Goal: Task Accomplishment & Management: Complete application form

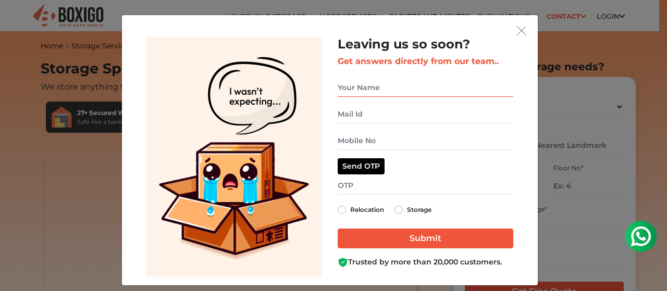
click at [370, 87] on input "get free quote dialog" at bounding box center [426, 88] width 176 height 18
click at [422, 94] on input "suraj" at bounding box center [426, 88] width 176 height 18
type input "suraj rajan"
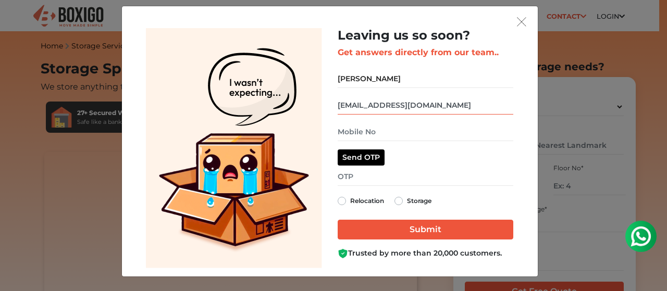
type input "surajrajan1989@gmail.com"
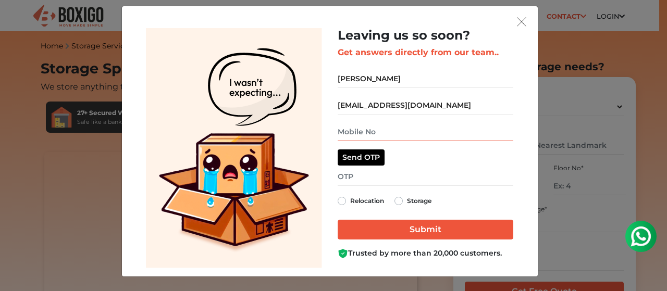
click at [425, 129] on input "get free quote dialog" at bounding box center [426, 132] width 176 height 18
type input "8123412221"
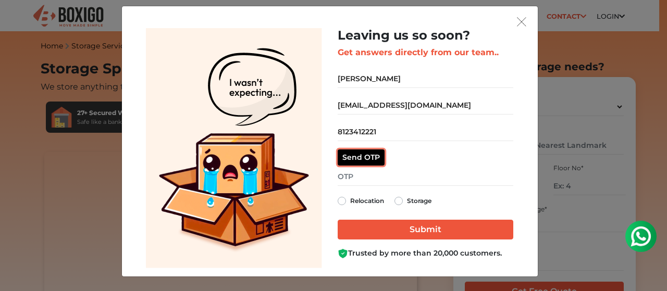
click at [371, 158] on button "Send OTP" at bounding box center [361, 158] width 47 height 16
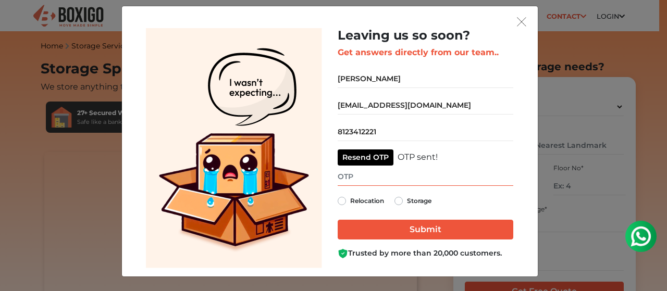
click at [376, 181] on input "get free quote dialog" at bounding box center [426, 177] width 176 height 18
type input "1874"
click at [350, 200] on label "Relocation" at bounding box center [367, 201] width 34 height 13
click at [338, 200] on input "Relocation" at bounding box center [342, 200] width 8 height 10
radio input "true"
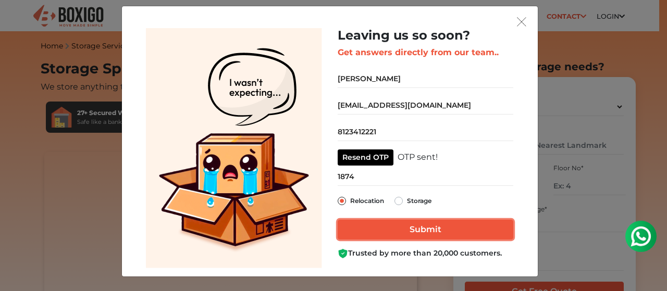
click at [400, 229] on input "Submit" at bounding box center [426, 230] width 176 height 20
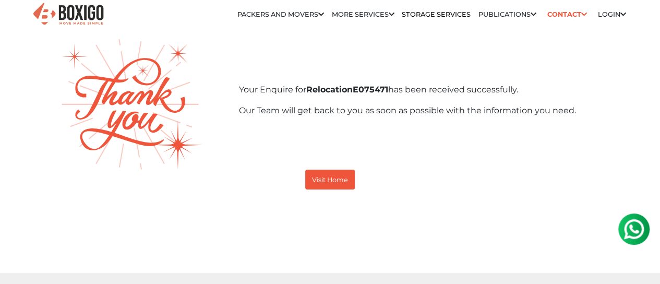
click at [606, 16] on link "Login" at bounding box center [611, 14] width 28 height 8
click at [0, 0] on link "Customer" at bounding box center [0, 0] width 0 height 0
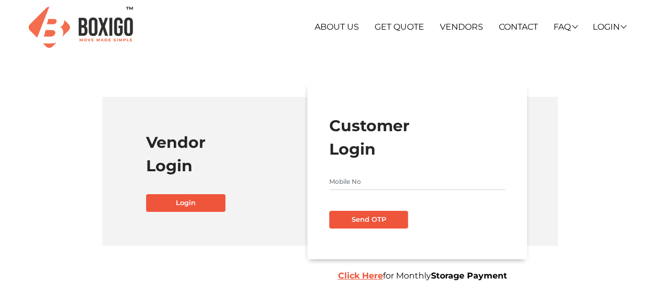
click at [387, 179] on input "text" at bounding box center [417, 182] width 176 height 17
type input "8123412221"
click at [371, 222] on button "Send OTP" at bounding box center [368, 220] width 79 height 18
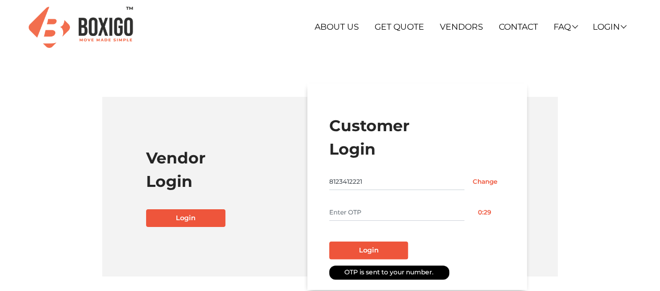
click at [408, 212] on input "text" at bounding box center [397, 212] width 136 height 17
type input "6722"
click at [378, 256] on button "Login" at bounding box center [368, 251] width 79 height 18
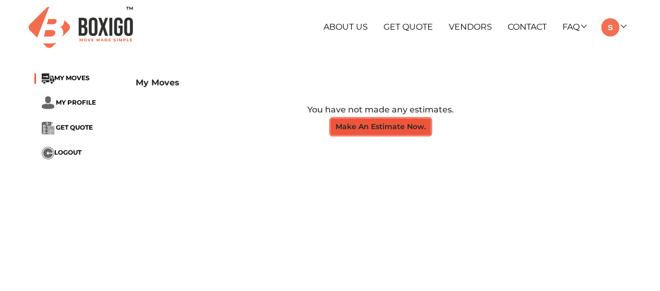
click at [386, 131] on button "Make An Estimate Now." at bounding box center [381, 127] width 100 height 16
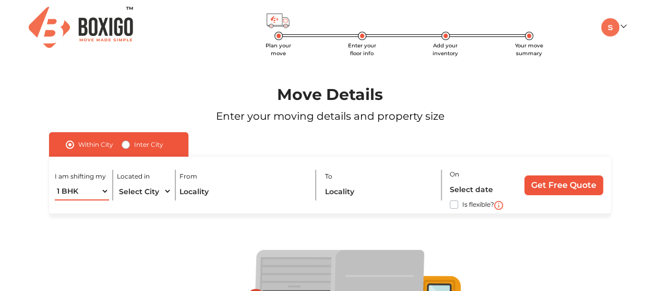
click at [89, 190] on select "1 BHK 2 BHK 3 BHK 3 + BHK FEW ITEMS" at bounding box center [82, 191] width 54 height 18
select select "2 BHK"
click at [55, 182] on select "1 BHK 2 BHK 3 BHK 3 + BHK FEW ITEMS" at bounding box center [82, 191] width 54 height 18
click at [164, 191] on select "Select City [GEOGRAPHIC_DATA] [GEOGRAPHIC_DATA] [GEOGRAPHIC_DATA] [GEOGRAPHIC_D…" at bounding box center [144, 191] width 54 height 18
select select "[GEOGRAPHIC_DATA]"
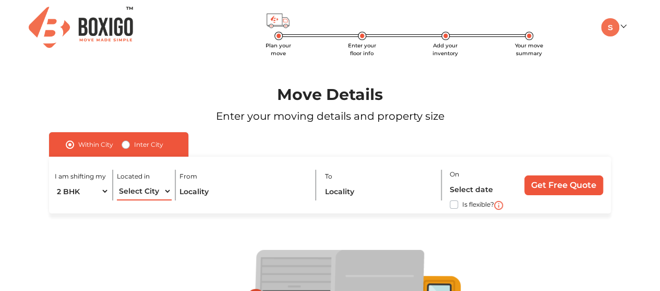
click at [117, 182] on select "Select City [GEOGRAPHIC_DATA] [GEOGRAPHIC_DATA] [GEOGRAPHIC_DATA] [GEOGRAPHIC_D…" at bounding box center [144, 191] width 54 height 18
click at [192, 202] on div "I am shifting my 1 BHK 2 BHK 3 BHK 3 + BHK FEW ITEMS Located in Select City [GE…" at bounding box center [330, 185] width 562 height 57
click at [195, 196] on input "text" at bounding box center [243, 191] width 128 height 18
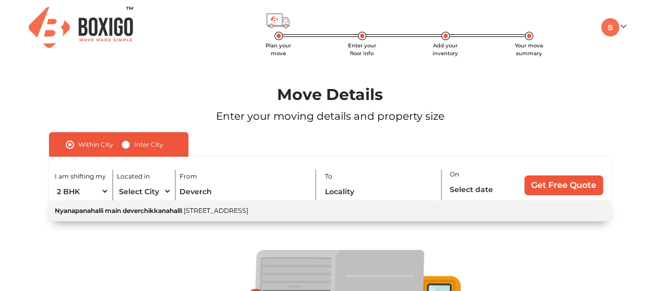
click at [218, 209] on span "[STREET_ADDRESS]" at bounding box center [216, 211] width 65 height 8
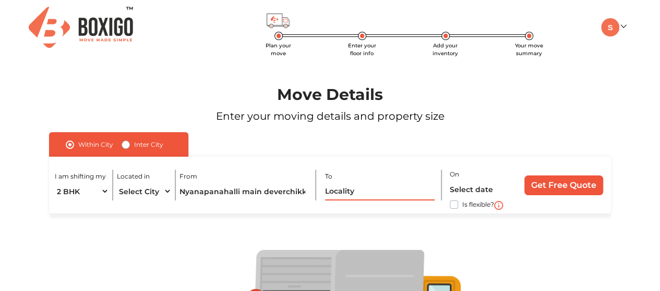
click at [360, 197] on input "text" at bounding box center [380, 191] width 110 height 18
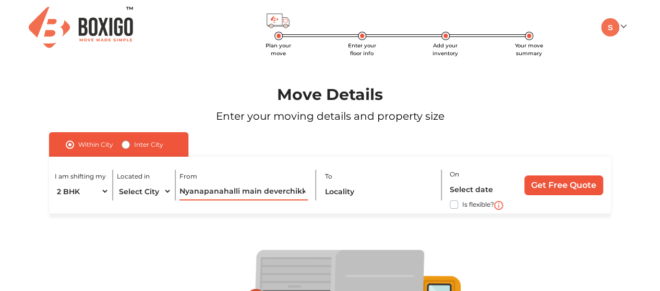
click at [283, 191] on input "Nyanapanahalli main deverchikkanahalli, [STREET_ADDRESS]" at bounding box center [243, 191] width 128 height 18
drag, startPoint x: 178, startPoint y: 190, endPoint x: 396, endPoint y: 192, distance: 217.4
click at [395, 192] on div "I am shifting my 1 BHK 2 BHK 3 BHK 3 + BHK FEW ITEMS Located in Select City [GE…" at bounding box center [330, 185] width 562 height 57
click at [227, 213] on div "I am shifting my 1 BHK 2 BHK 3 BHK 3 + BHK FEW ITEMS Located in Select City [GE…" at bounding box center [330, 185] width 562 height 57
click at [226, 194] on input "Nyanapanahalli main deverchikkanahalli, [STREET_ADDRESS]" at bounding box center [243, 191] width 128 height 18
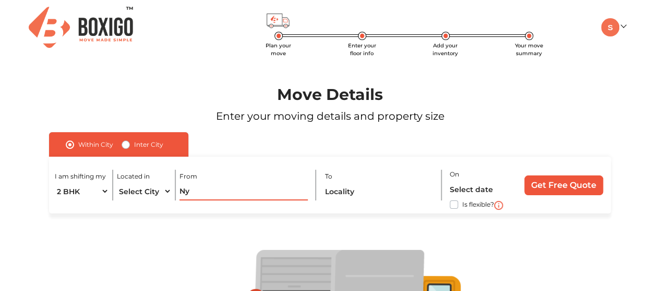
type input "N"
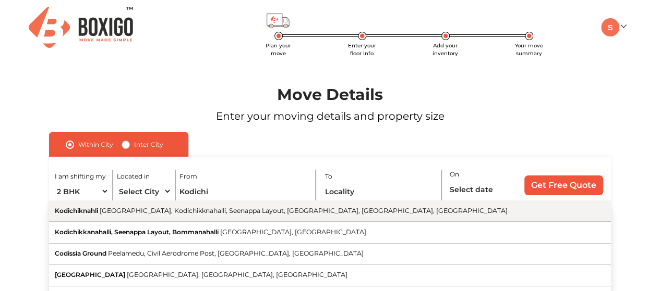
click at [267, 210] on span "[GEOGRAPHIC_DATA], Kodichikknahalli, Seenappa Layout, [GEOGRAPHIC_DATA], [GEOGR…" at bounding box center [304, 211] width 408 height 8
type input "Kodichiknahli, [GEOGRAPHIC_DATA], Kodichikknahalli, [GEOGRAPHIC_DATA], [GEOGRAP…"
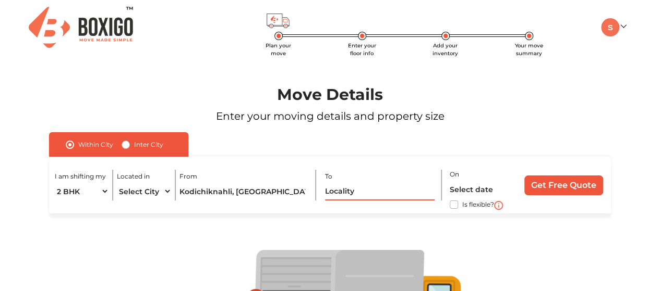
click at [352, 191] on input "text" at bounding box center [380, 191] width 110 height 18
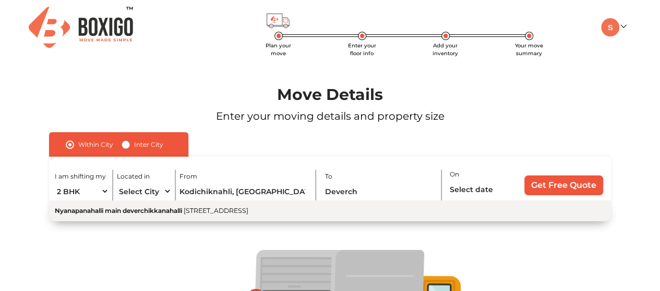
click at [248, 212] on span "[STREET_ADDRESS]" at bounding box center [216, 211] width 65 height 8
type input "Nyanapanahalli main deverchikkanahalli, [STREET_ADDRESS]"
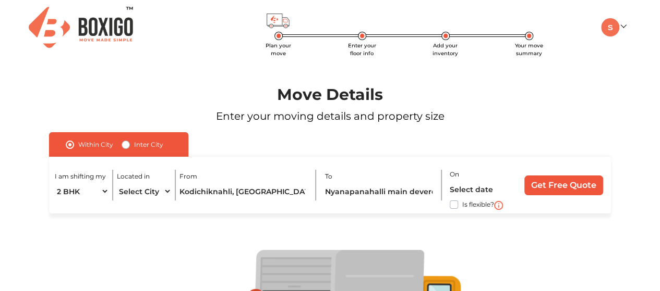
click at [454, 174] on label "On" at bounding box center [453, 174] width 9 height 9
click at [465, 186] on input "text" at bounding box center [481, 189] width 65 height 18
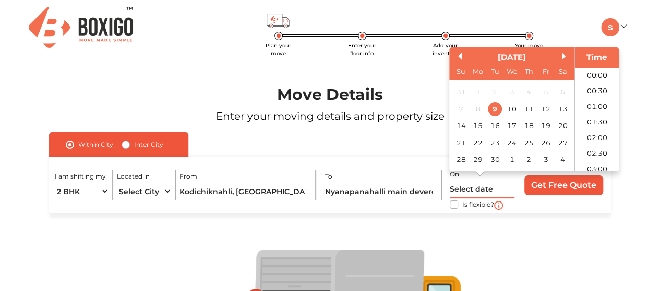
scroll to position [503, 0]
click at [566, 110] on div "13" at bounding box center [562, 109] width 14 height 14
type input "[DATE] 12:00 AM"
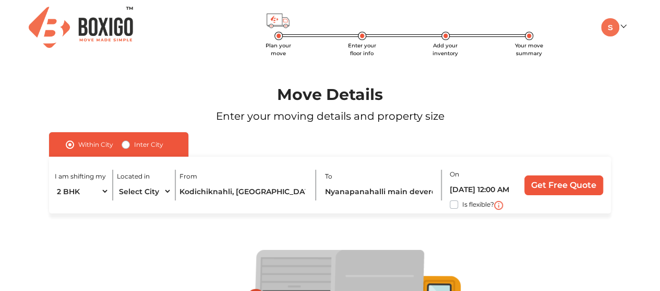
click at [547, 187] on input "Get Free Quote" at bounding box center [563, 186] width 79 height 20
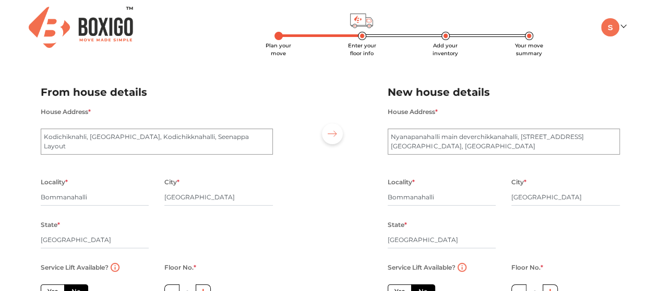
scroll to position [104, 0]
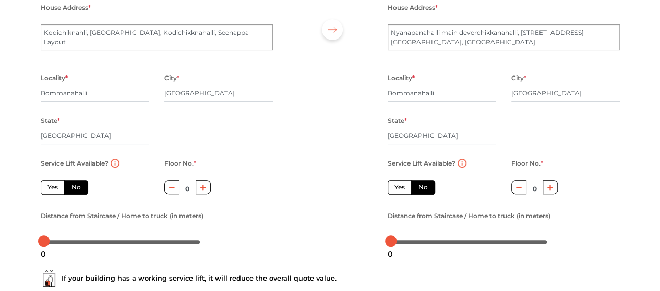
click at [206, 191] on button "button" at bounding box center [203, 187] width 15 height 14
type input "2"
click at [551, 190] on icon "button" at bounding box center [550, 188] width 6 height 6
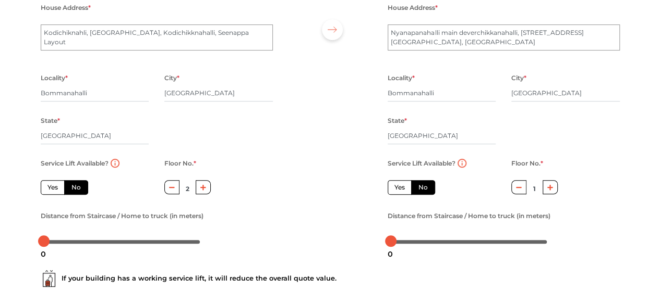
type input "2"
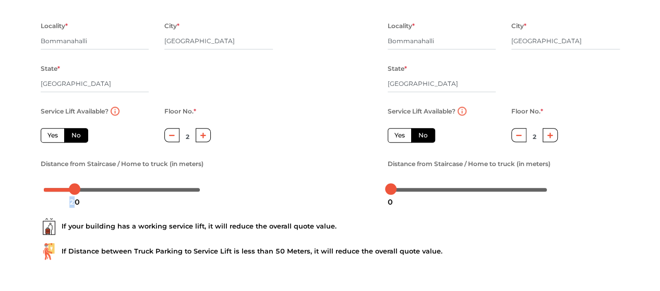
drag, startPoint x: 43, startPoint y: 194, endPoint x: 75, endPoint y: 183, distance: 33.3
click at [75, 183] on div "20" at bounding box center [74, 173] width 19 height 22
drag, startPoint x: 389, startPoint y: 193, endPoint x: 421, endPoint y: 199, distance: 31.7
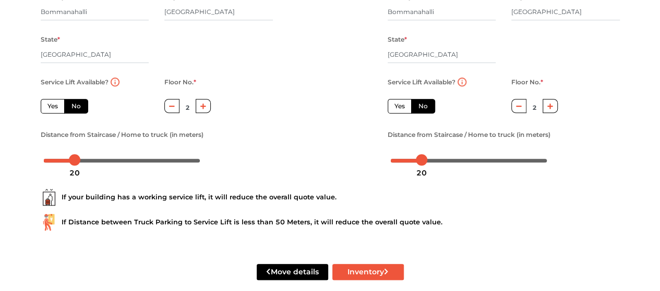
scroll to position [201, 0]
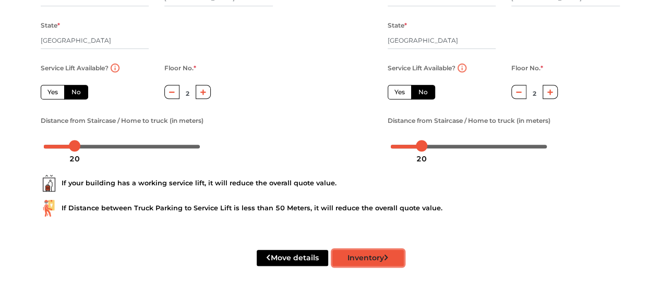
click at [374, 261] on button "Inventory" at bounding box center [367, 258] width 71 height 16
radio input "true"
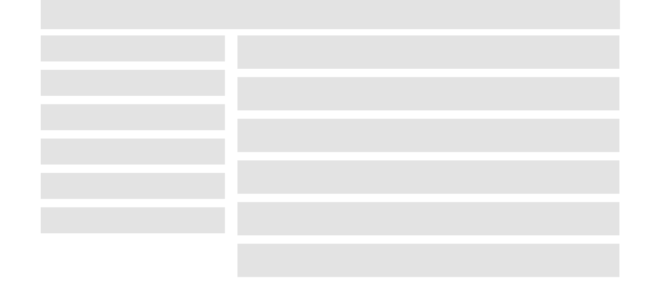
scroll to position [64, 0]
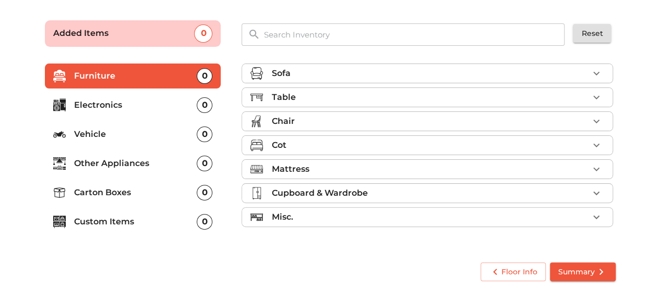
click at [592, 76] on icon "button" at bounding box center [596, 73] width 13 height 13
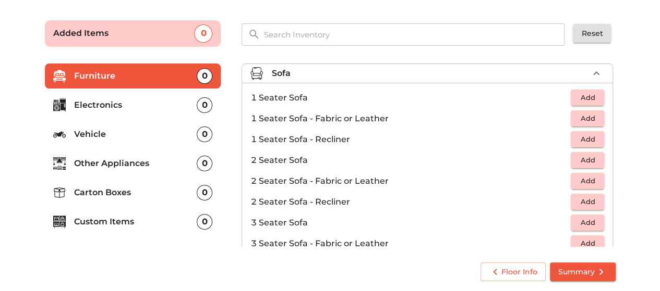
click at [584, 223] on span "Add" at bounding box center [587, 223] width 23 height 12
click at [583, 100] on span "Add" at bounding box center [587, 98] width 23 height 12
click at [592, 97] on icon "button" at bounding box center [595, 97] width 7 height 7
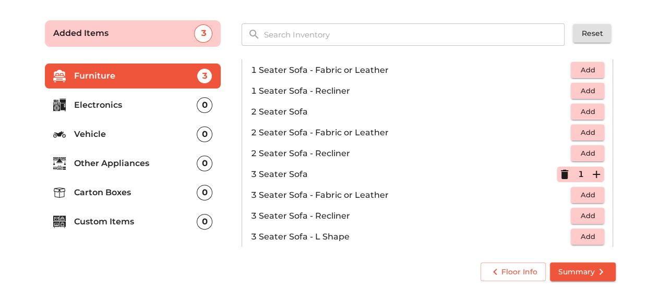
scroll to position [0, 0]
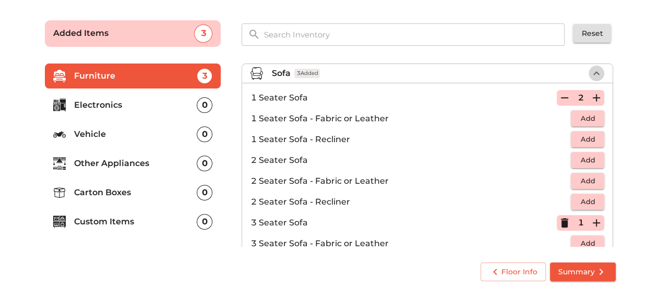
click at [594, 73] on icon "button" at bounding box center [596, 73] width 13 height 13
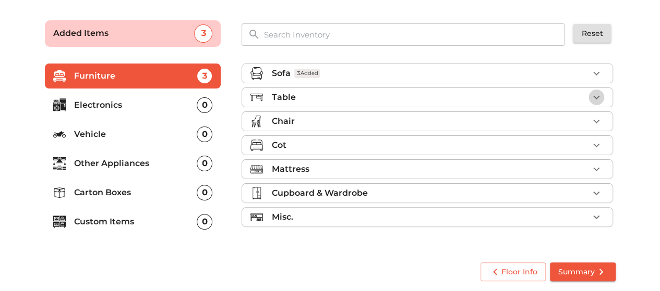
click at [600, 94] on icon "button" at bounding box center [596, 97] width 13 height 13
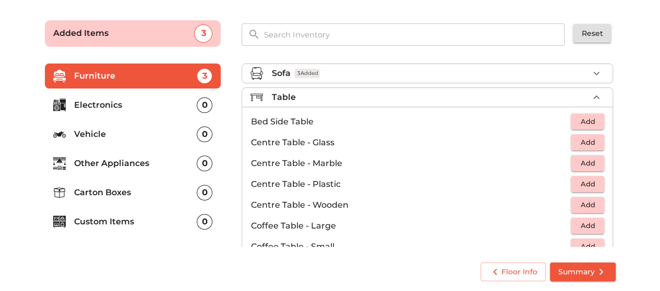
scroll to position [52, 0]
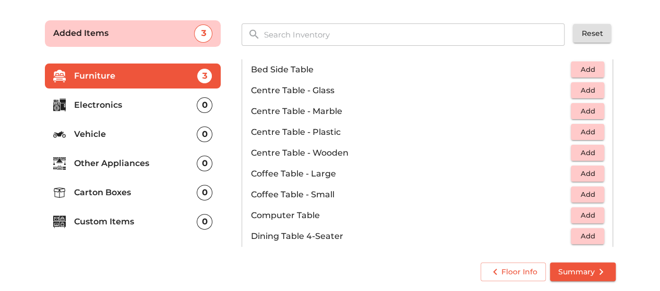
click at [577, 195] on span "Add" at bounding box center [587, 195] width 23 height 12
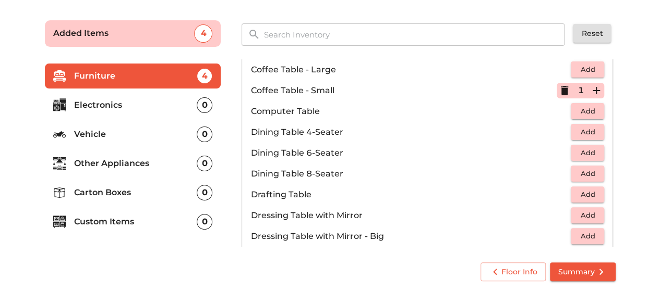
scroll to position [261, 0]
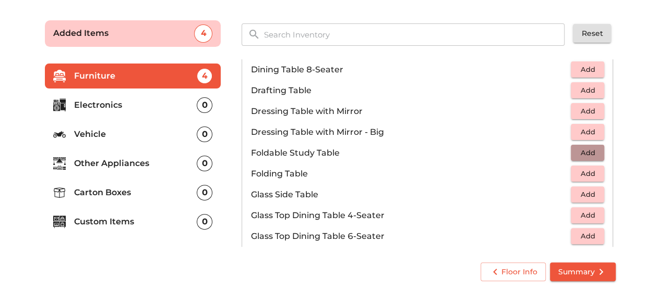
click at [581, 153] on span "Add" at bounding box center [587, 153] width 23 height 12
click at [590, 154] on icon "button" at bounding box center [596, 153] width 13 height 13
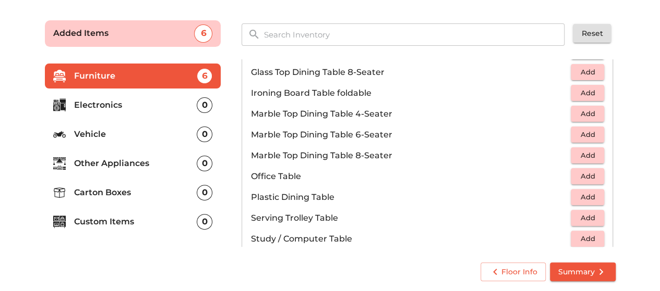
scroll to position [469, 0]
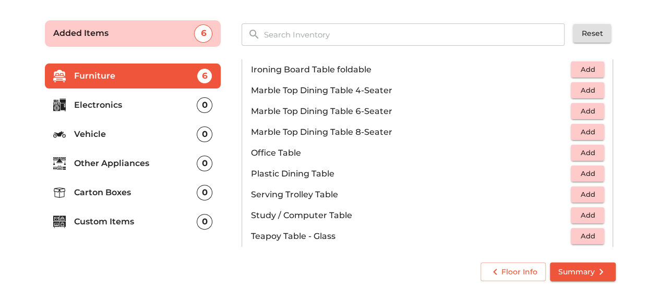
click at [585, 155] on span "Add" at bounding box center [587, 153] width 23 height 12
click at [530, 176] on p "Plastic Dining Table" at bounding box center [410, 174] width 320 height 13
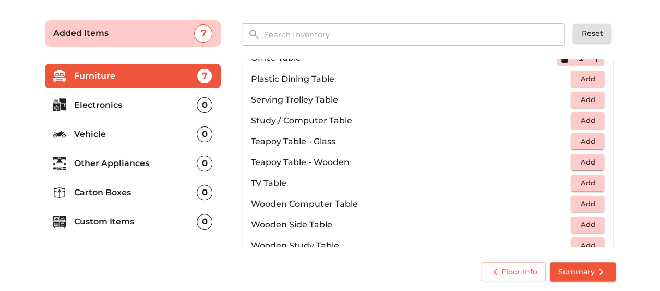
scroll to position [574, 0]
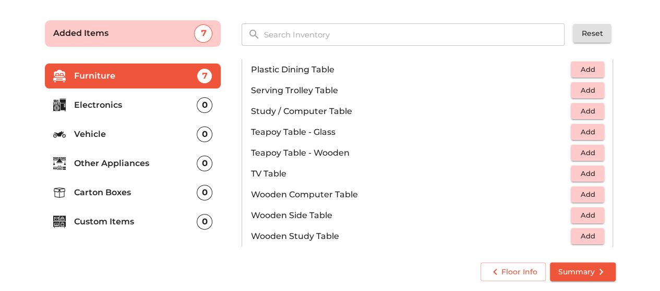
click at [584, 151] on span "Add" at bounding box center [587, 153] width 23 height 12
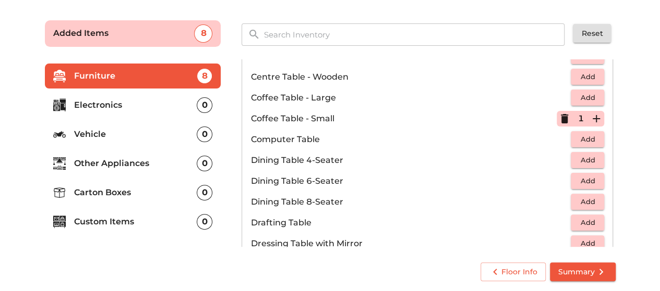
scroll to position [104, 0]
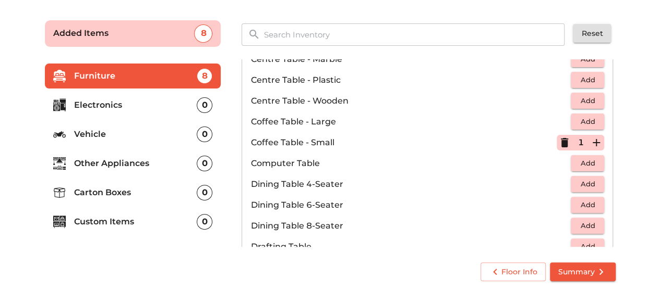
click at [564, 143] on icon "button" at bounding box center [564, 143] width 13 height 13
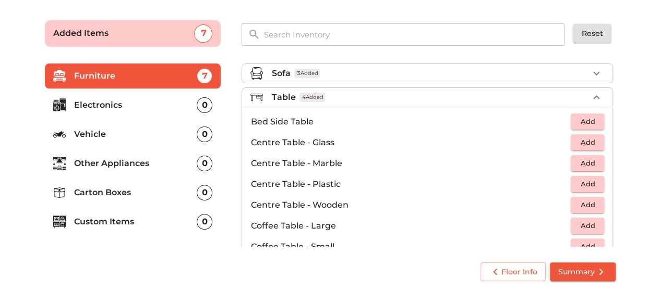
click at [593, 96] on icon "button" at bounding box center [596, 97] width 13 height 13
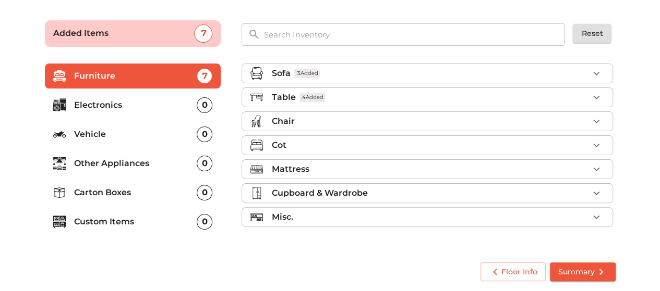
click at [599, 118] on icon "button" at bounding box center [596, 121] width 13 height 13
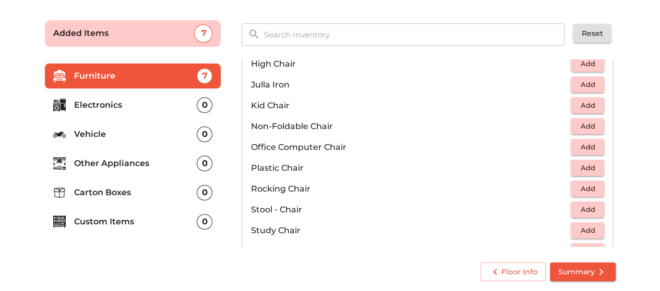
scroll to position [313, 0]
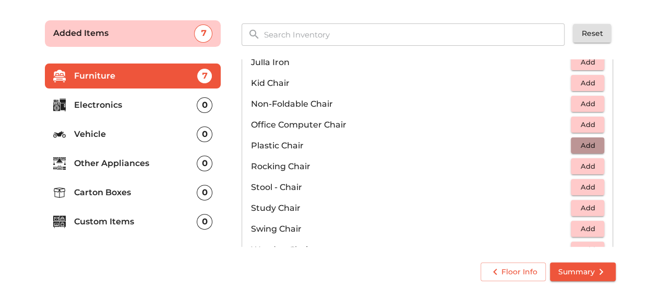
click at [578, 144] on span "Add" at bounding box center [587, 146] width 23 height 12
click at [590, 143] on icon "button" at bounding box center [596, 146] width 13 height 13
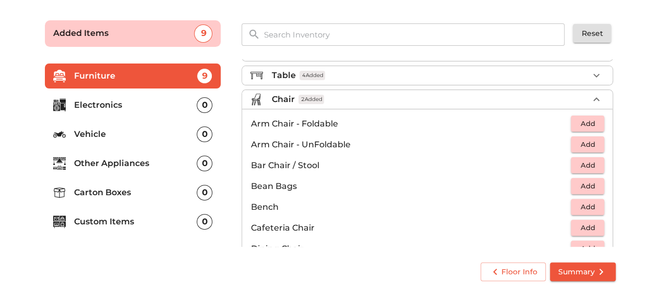
scroll to position [0, 0]
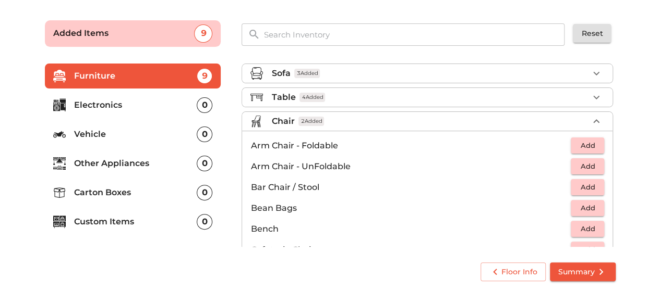
click at [590, 121] on icon "button" at bounding box center [596, 121] width 13 height 13
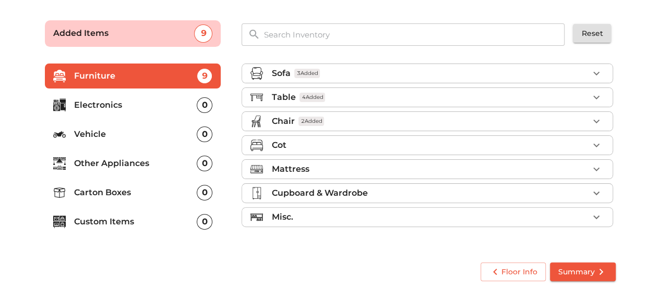
click at [596, 145] on icon "button" at bounding box center [596, 145] width 13 height 13
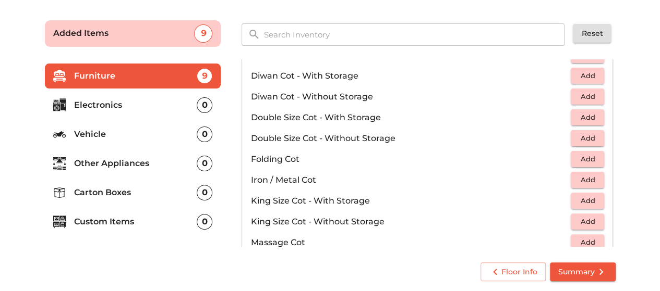
scroll to position [261, 0]
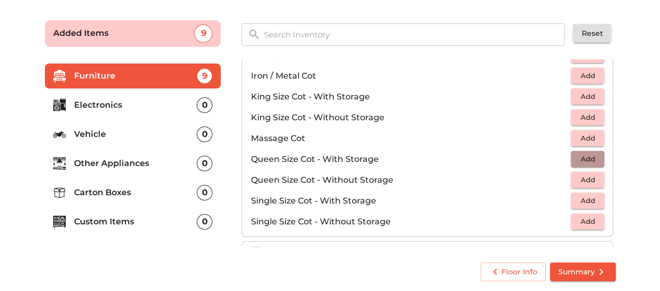
click at [578, 161] on span "Add" at bounding box center [587, 159] width 23 height 12
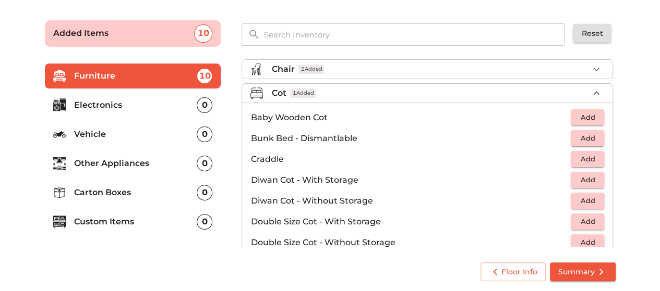
scroll to position [104, 0]
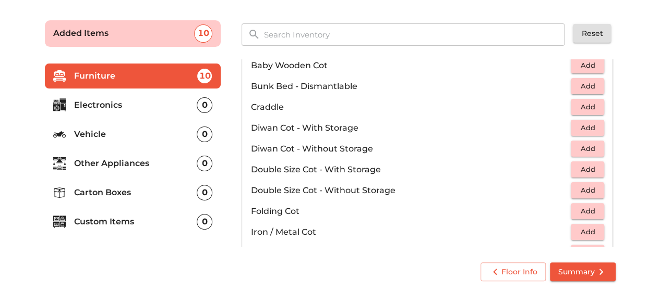
click at [587, 144] on span "Add" at bounding box center [587, 149] width 23 height 12
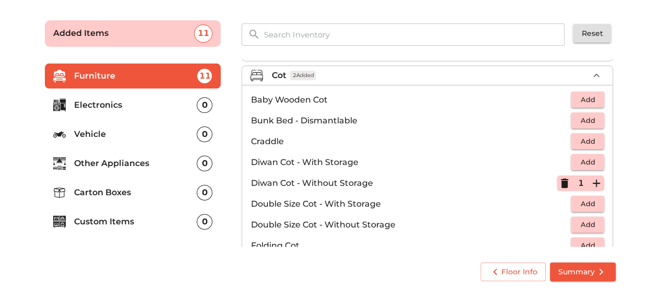
scroll to position [68, 0]
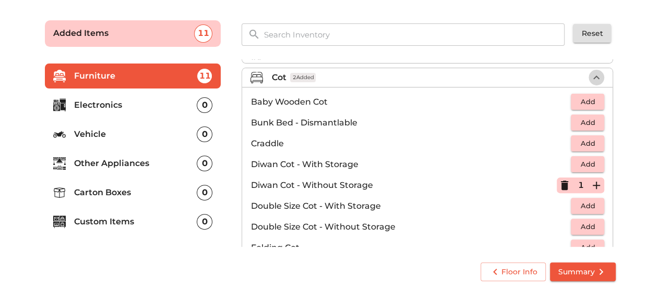
click at [593, 76] on icon "button" at bounding box center [596, 78] width 6 height 4
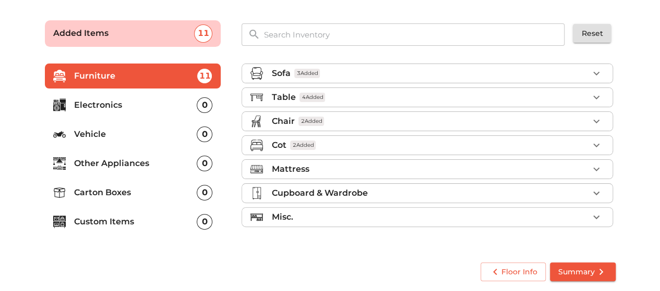
scroll to position [0, 0]
click at [592, 166] on icon "button" at bounding box center [596, 169] width 13 height 13
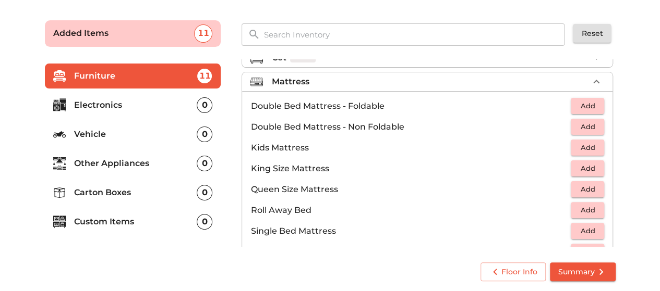
scroll to position [104, 0]
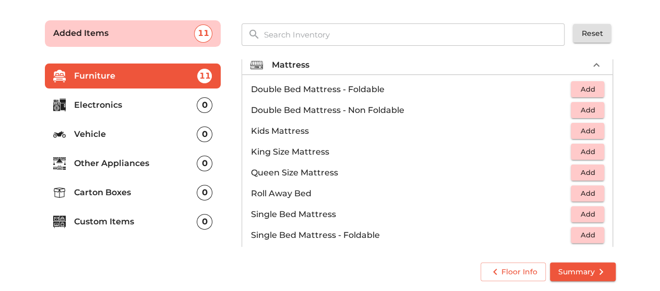
click at [576, 169] on span "Add" at bounding box center [587, 173] width 23 height 12
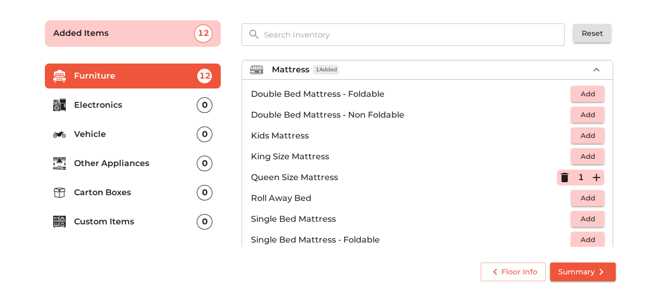
scroll to position [99, 0]
click at [580, 114] on span "Add" at bounding box center [587, 115] width 23 height 12
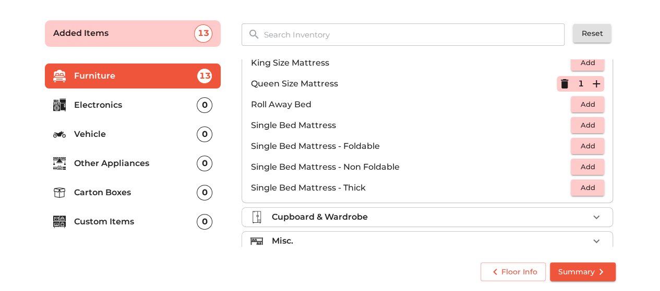
scroll to position [203, 0]
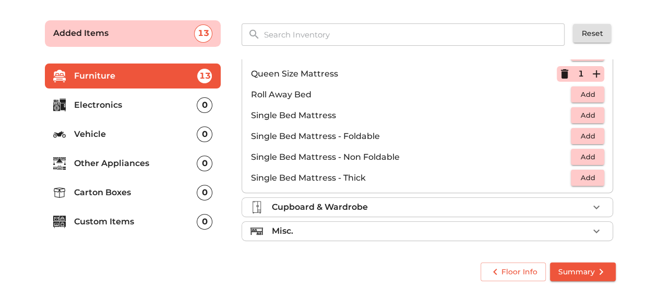
click at [373, 201] on div "Cupboard & Wardrobe" at bounding box center [429, 207] width 317 height 13
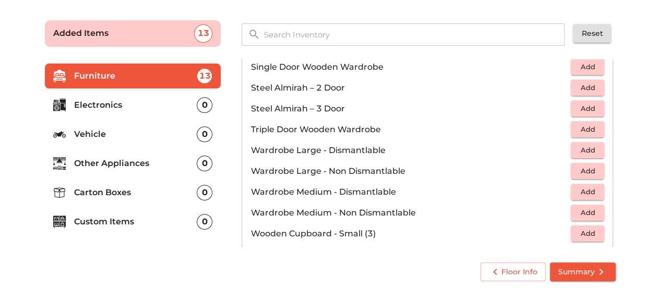
scroll to position [349, 0]
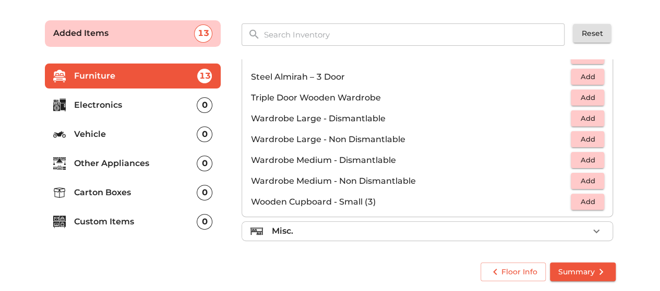
click at [390, 225] on div "Misc." at bounding box center [429, 231] width 317 height 13
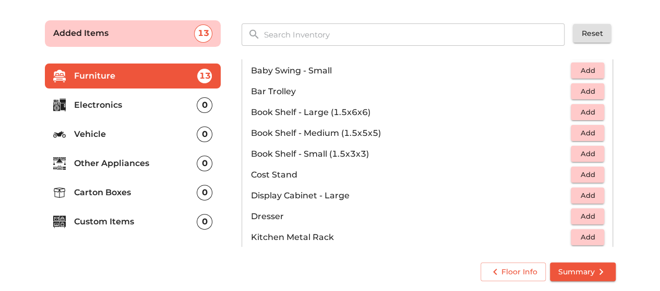
scroll to position [141, 0]
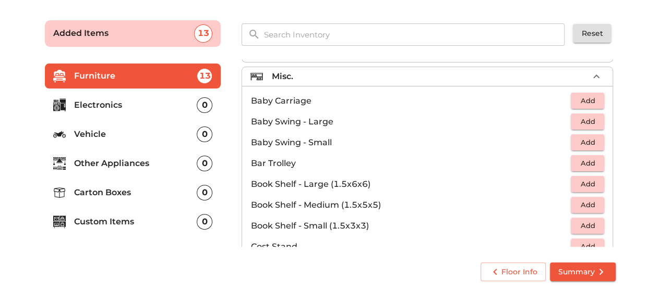
click at [590, 76] on icon "button" at bounding box center [596, 76] width 13 height 13
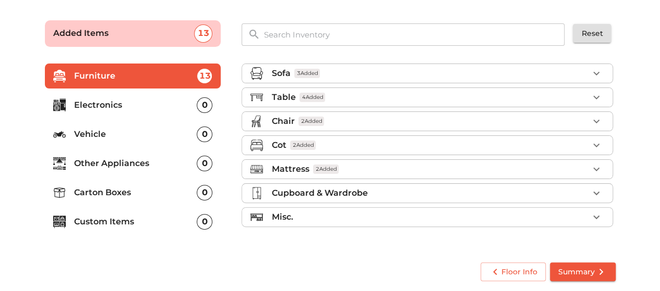
scroll to position [0, 0]
click at [129, 108] on p "Electronics" at bounding box center [135, 105] width 123 height 13
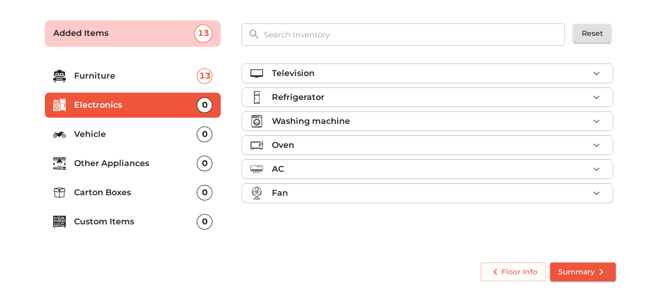
click at [595, 74] on icon "button" at bounding box center [596, 73] width 6 height 4
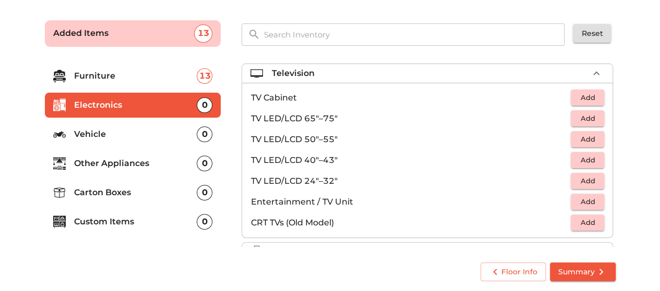
click at [595, 74] on icon "button" at bounding box center [596, 73] width 13 height 13
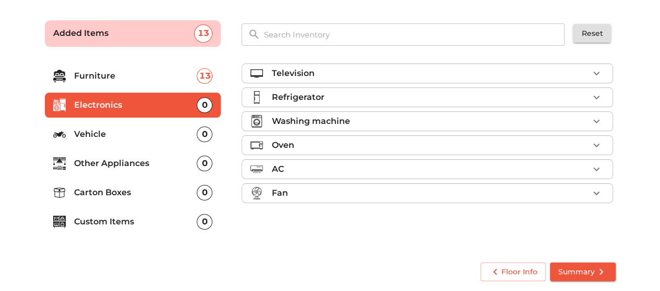
click at [596, 79] on icon "button" at bounding box center [596, 73] width 13 height 13
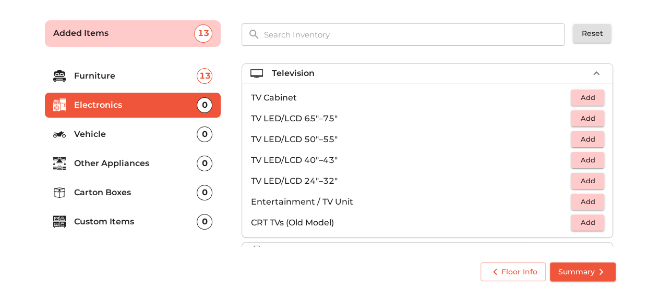
click at [590, 183] on span "Add" at bounding box center [587, 181] width 23 height 12
click at [593, 71] on icon "button" at bounding box center [596, 73] width 6 height 4
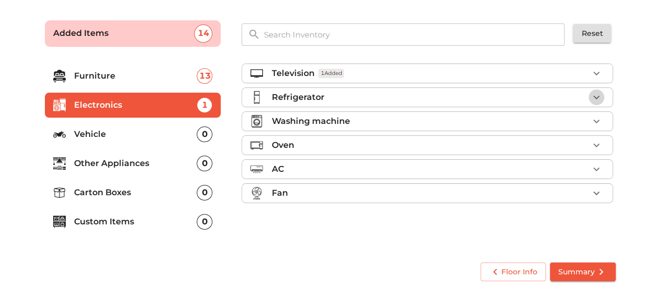
click at [599, 97] on icon "button" at bounding box center [596, 97] width 13 height 13
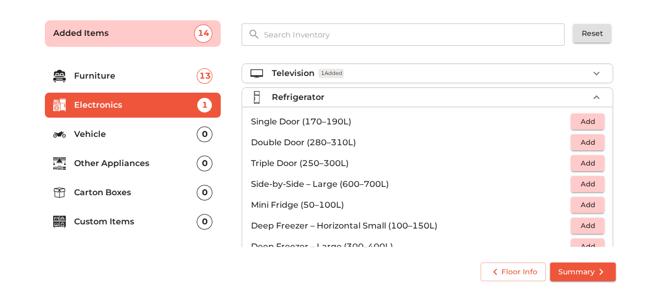
click at [583, 121] on span "Add" at bounding box center [587, 122] width 23 height 12
click at [591, 96] on icon "button" at bounding box center [596, 97] width 13 height 13
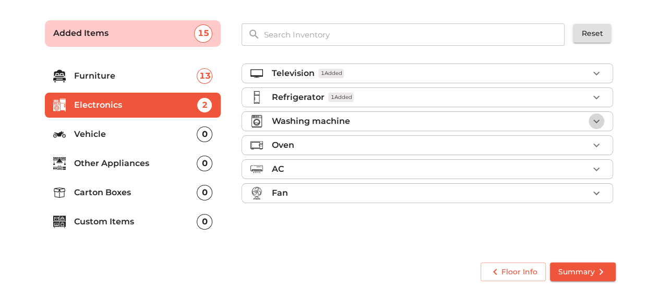
click at [595, 118] on icon "button" at bounding box center [596, 121] width 13 height 13
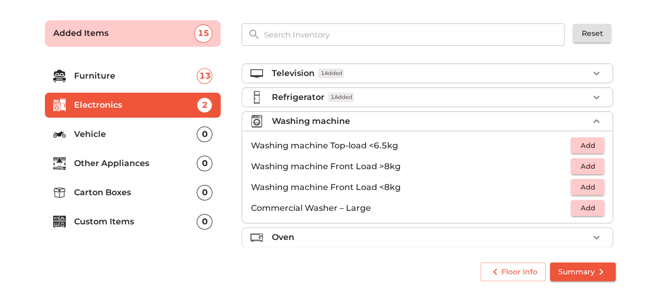
click at [584, 144] on span "Add" at bounding box center [587, 146] width 23 height 12
click at [592, 122] on icon "button" at bounding box center [596, 121] width 13 height 13
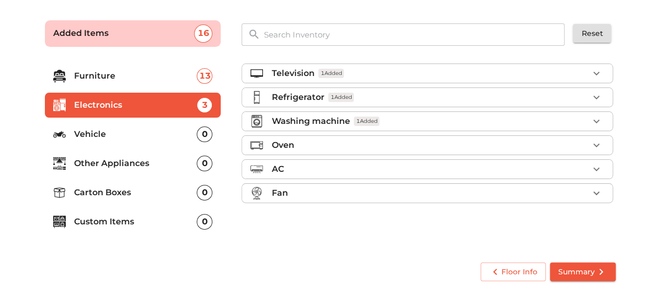
click at [594, 144] on icon "button" at bounding box center [596, 145] width 13 height 13
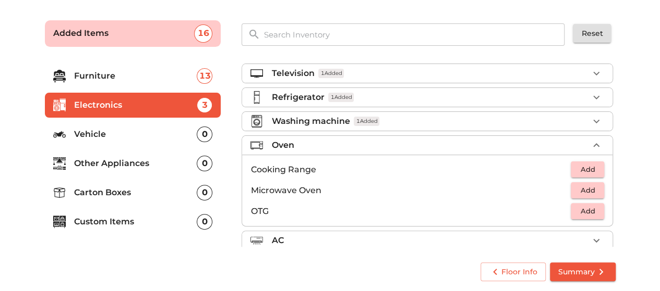
click at [594, 144] on icon "button" at bounding box center [596, 145] width 13 height 13
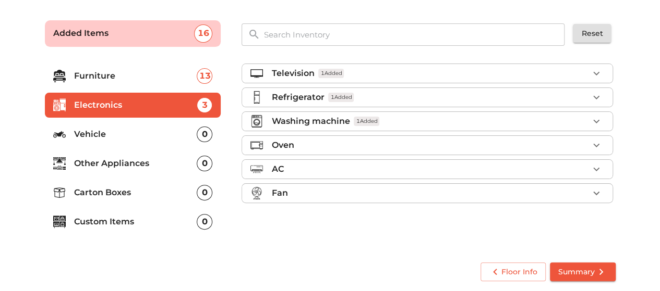
click at [169, 167] on p "Other Appliances" at bounding box center [135, 163] width 123 height 13
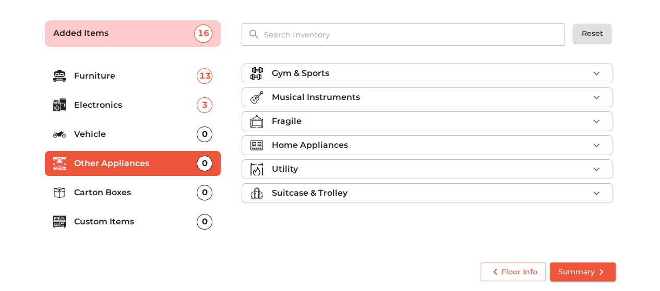
click at [284, 196] on p "Suitcase & Trolley" at bounding box center [309, 193] width 76 height 13
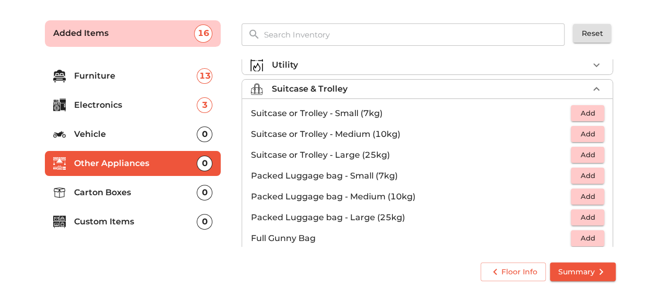
scroll to position [52, 0]
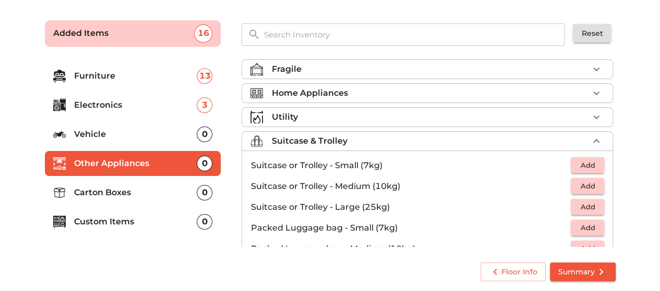
click at [331, 143] on p "Suitcase & Trolley" at bounding box center [309, 141] width 76 height 13
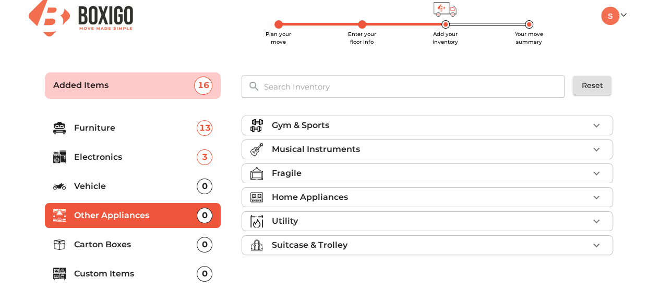
scroll to position [64, 0]
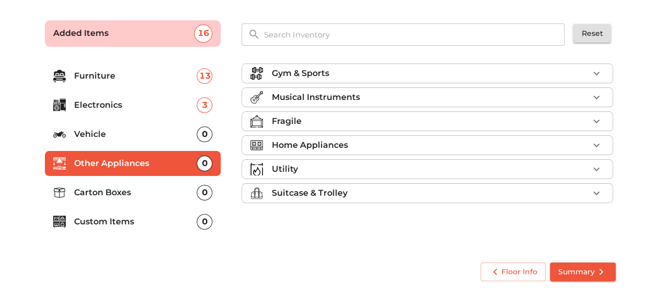
click at [144, 194] on p "Carton Boxes" at bounding box center [135, 193] width 123 height 13
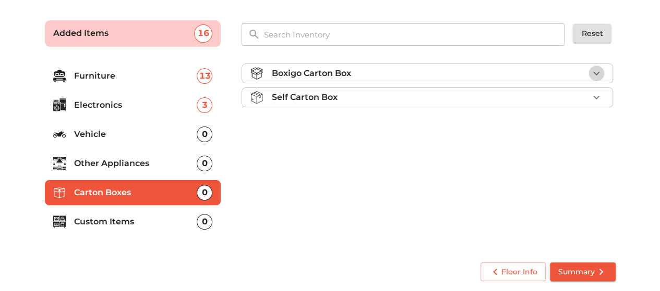
click at [593, 72] on icon "button" at bounding box center [596, 73] width 13 height 13
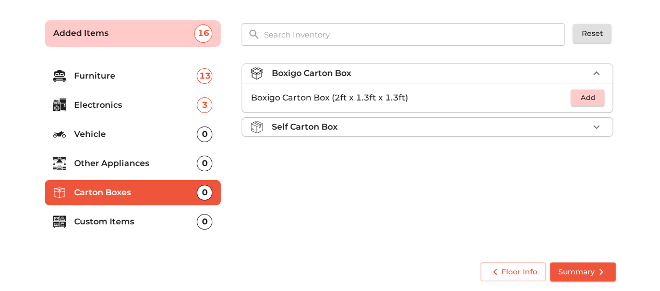
click at [593, 72] on icon "button" at bounding box center [596, 73] width 13 height 13
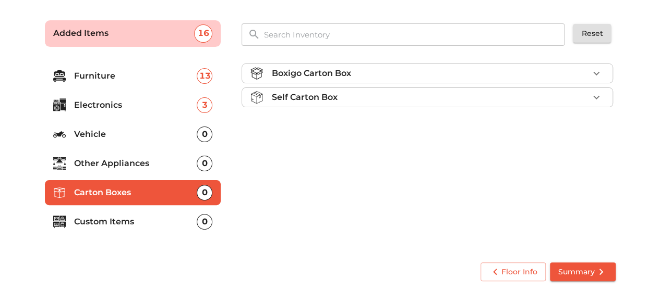
click at [334, 76] on p "Boxigo Carton Box" at bounding box center [310, 73] width 79 height 13
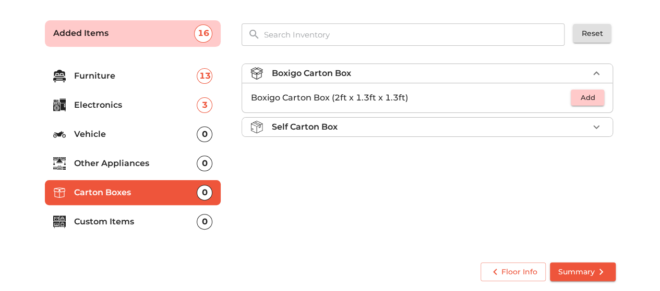
click at [334, 76] on p "Boxigo Carton Box" at bounding box center [310, 73] width 79 height 13
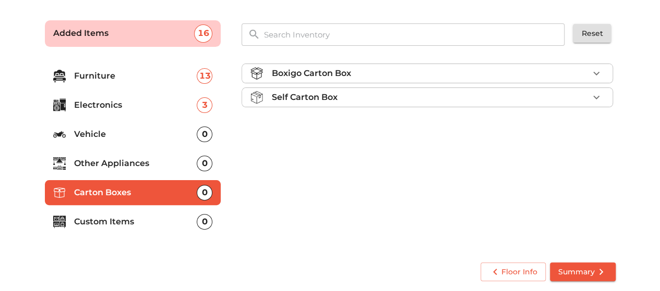
click at [334, 93] on p "Self Carton Box" at bounding box center [304, 97] width 66 height 13
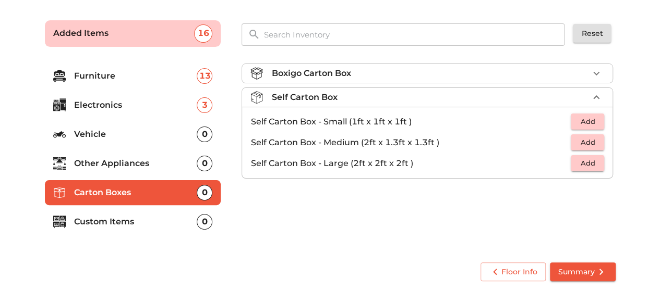
click at [334, 93] on p "Self Carton Box" at bounding box center [304, 97] width 66 height 13
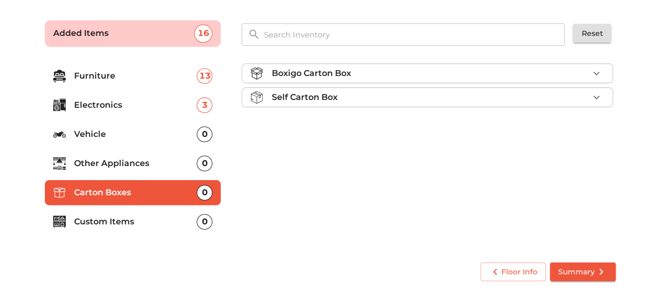
click at [334, 76] on p "Boxigo Carton Box" at bounding box center [310, 73] width 79 height 13
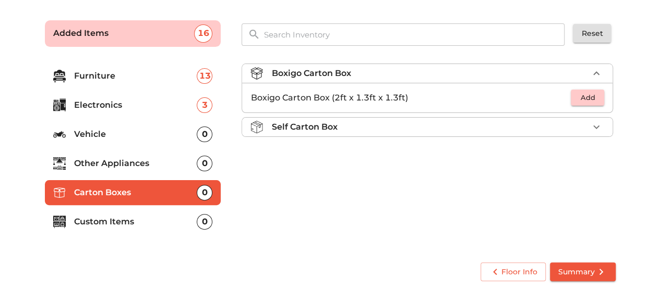
click at [592, 98] on span "Add" at bounding box center [587, 98] width 23 height 12
click at [598, 100] on icon "button" at bounding box center [596, 98] width 13 height 13
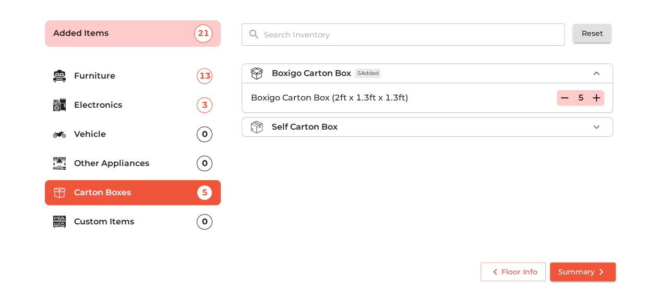
click at [568, 182] on div "Boxigo Carton Box 5 Added Boxigo Carton Box (2ft x 1.3ft x 1.3ft) 5 Self Carton…" at bounding box center [428, 153] width 382 height 197
click at [127, 228] on li "Custom Items 0" at bounding box center [133, 222] width 176 height 25
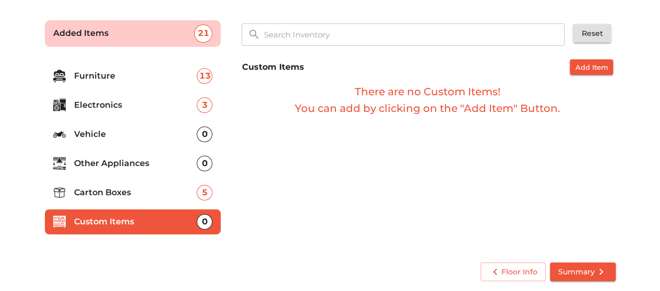
click at [588, 274] on span "Summary" at bounding box center [582, 272] width 49 height 13
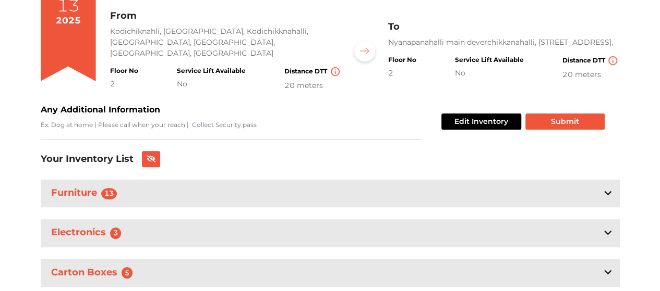
scroll to position [99, 0]
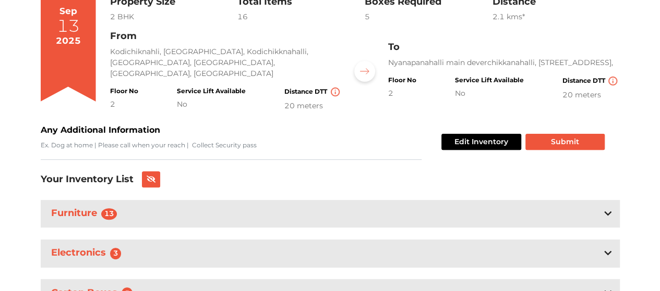
click at [492, 84] on h4 "Service Lift Available" at bounding box center [488, 80] width 69 height 7
click at [454, 99] on div "No" at bounding box center [488, 93] width 69 height 11
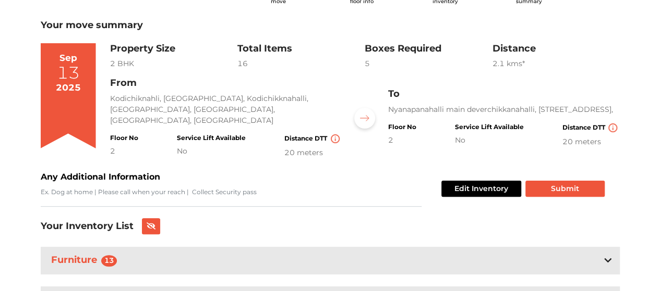
scroll to position [0, 0]
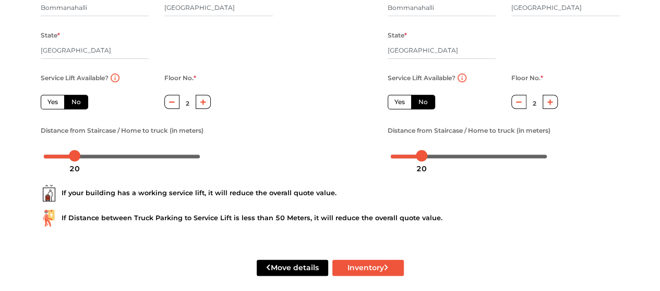
scroll to position [201, 0]
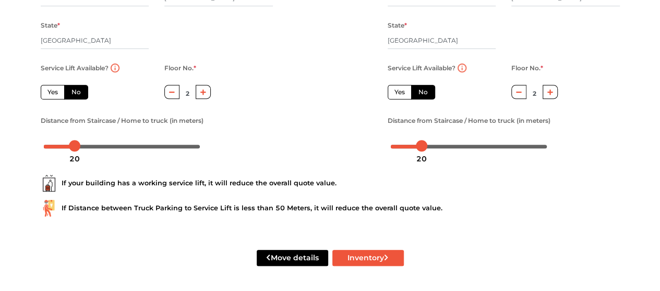
click at [57, 92] on label "Yes" at bounding box center [53, 92] width 24 height 15
click at [54, 92] on input "Yes" at bounding box center [50, 91] width 7 height 7
radio input "true"
type input "0"
click at [400, 95] on label "Yes" at bounding box center [399, 92] width 24 height 15
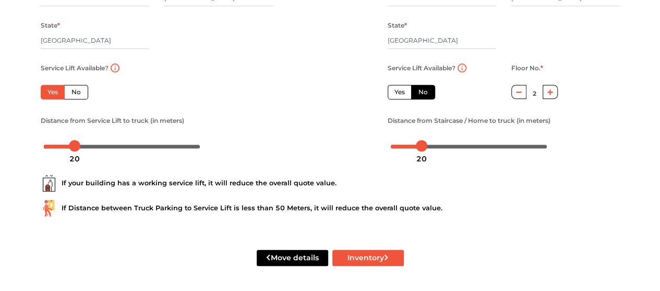
click at [400, 94] on input "Yes" at bounding box center [397, 91] width 7 height 7
radio input "false"
type input "0"
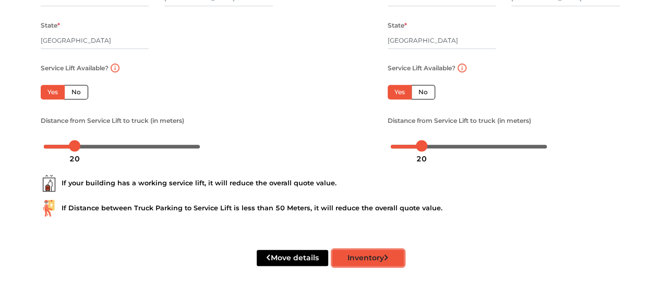
click at [371, 257] on button "Inventory" at bounding box center [367, 258] width 71 height 16
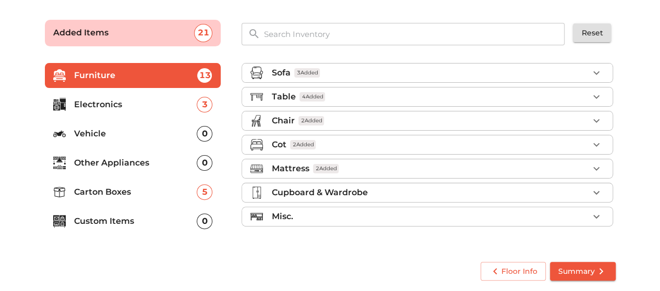
scroll to position [64, 0]
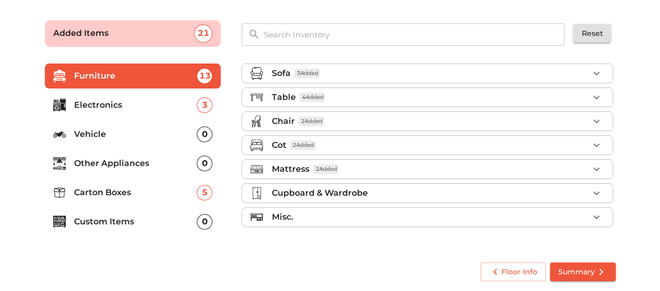
click at [591, 268] on span "Summary" at bounding box center [582, 272] width 49 height 13
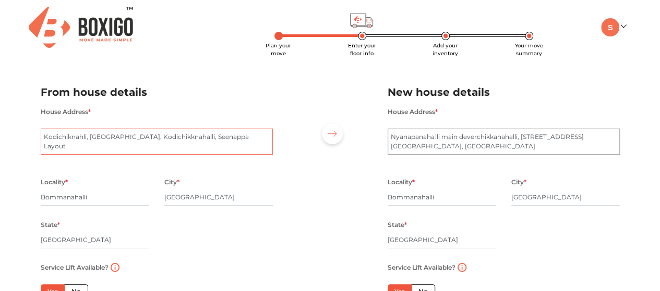
click at [231, 146] on textarea "Kodichiknahli, [GEOGRAPHIC_DATA], Kodichikknahalli, Seenappa Layout" at bounding box center [157, 142] width 232 height 26
drag, startPoint x: 268, startPoint y: 139, endPoint x: 4, endPoint y: 135, distance: 263.8
click at [4, 135] on div "Plan your move Enter your floor info Add your inventory Your move summary My Mo…" at bounding box center [330, 245] width 660 height 491
drag, startPoint x: 103, startPoint y: 138, endPoint x: 0, endPoint y: 135, distance: 103.3
click at [0, 135] on div "Plan your move Enter your floor info Add your inventory Your move summary My Mo…" at bounding box center [330, 245] width 660 height 491
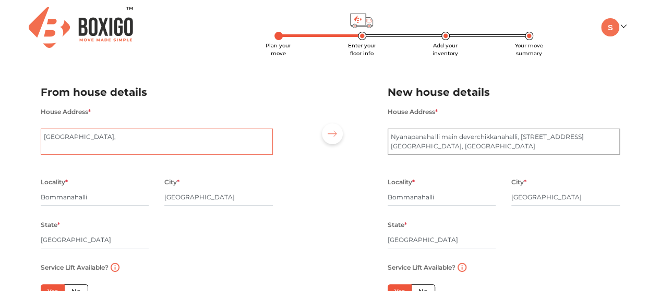
paste textarea "Maharaja [STREET_ADDRESS]"
drag, startPoint x: 200, startPoint y: 149, endPoint x: 91, endPoint y: 148, distance: 109.5
click at [91, 148] on textarea "Kodichiknahli, [GEOGRAPHIC_DATA], Kodichikknahalli, Seenappa Layout" at bounding box center [157, 142] width 232 height 26
type textarea "Maharaja Palace24/104, Kodichikknahalli, Seenappa Layout, Bommanahalli"
drag, startPoint x: 499, startPoint y: 149, endPoint x: 344, endPoint y: 125, distance: 156.7
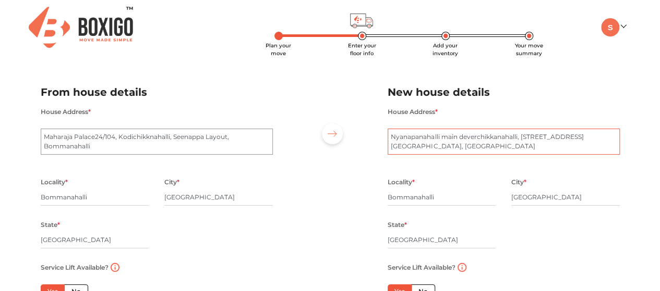
click at [344, 125] on div "From house details House Address * [GEOGRAPHIC_DATA], Seenappa Layout Locality …" at bounding box center [330, 214] width 594 height 287
paste textarea "[STREET_ADDRESS][PERSON_NAME]"
type textarea "[STREET_ADDRESS][PERSON_NAME]"
click at [336, 168] on div at bounding box center [329, 214] width 99 height 287
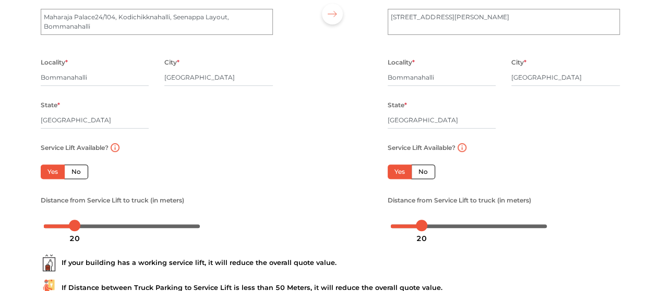
scroll to position [201, 0]
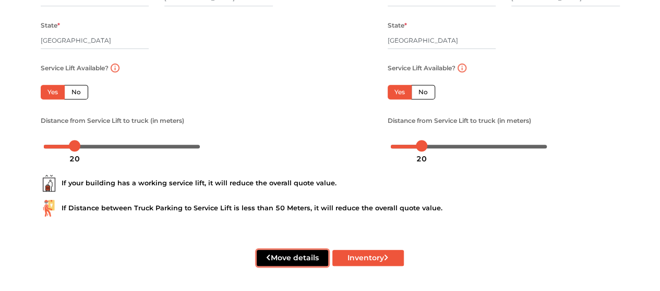
click at [285, 259] on button "Move details" at bounding box center [292, 258] width 71 height 16
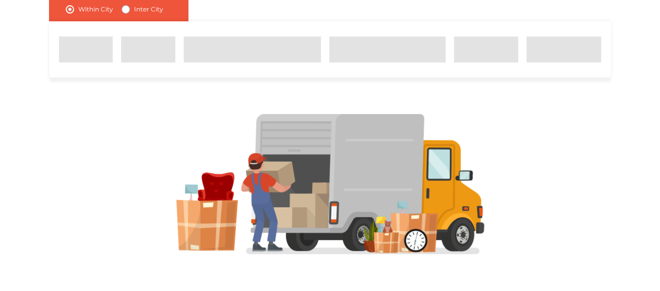
scroll to position [130, 0]
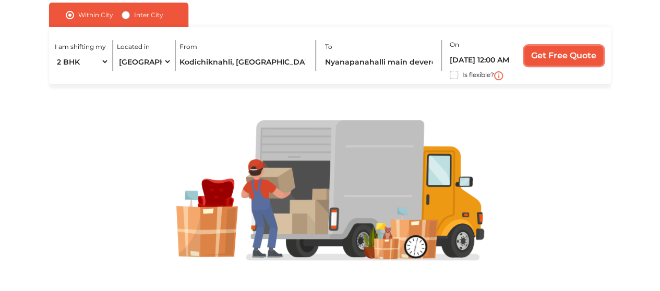
click at [545, 55] on input "Get Free Quote" at bounding box center [563, 56] width 79 height 20
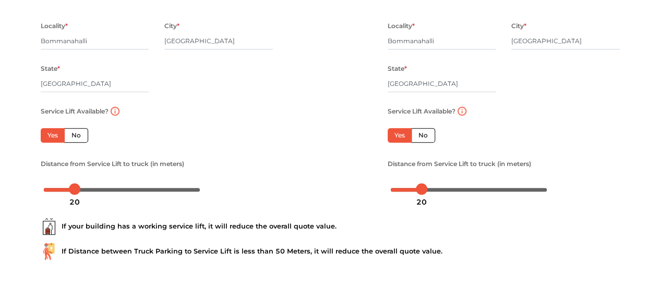
scroll to position [201, 0]
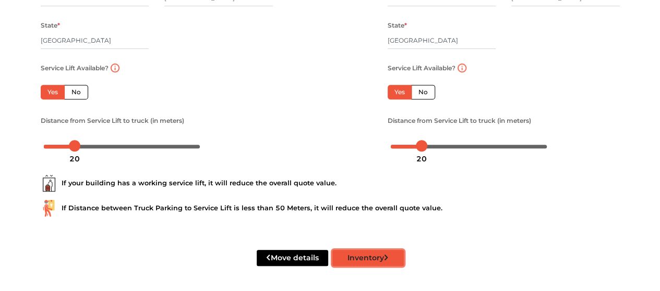
click at [379, 258] on button "Inventory" at bounding box center [367, 258] width 71 height 16
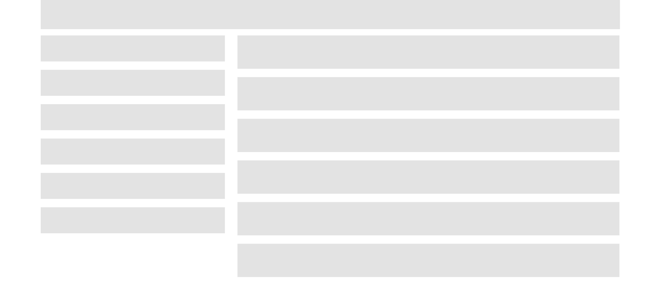
scroll to position [64, 0]
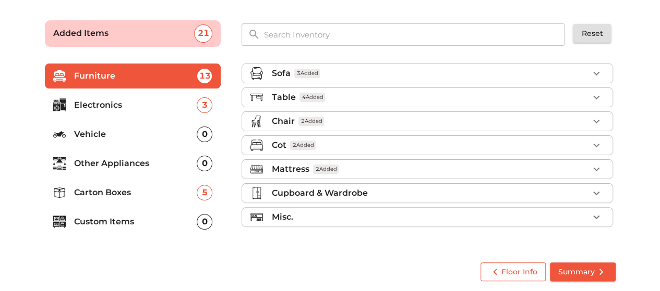
click at [530, 273] on span "Floor Info" at bounding box center [513, 272] width 48 height 13
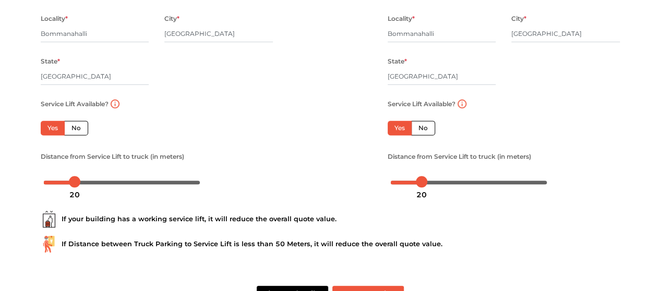
scroll to position [168, 0]
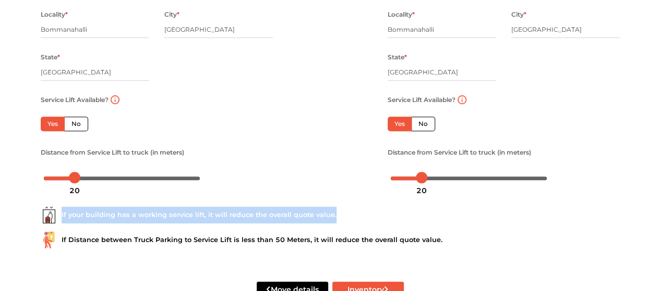
drag, startPoint x: 341, startPoint y: 216, endPoint x: 59, endPoint y: 221, distance: 282.1
click at [59, 221] on div "If your building has a working service lift, it will reduce the overall quote v…" at bounding box center [330, 215] width 579 height 17
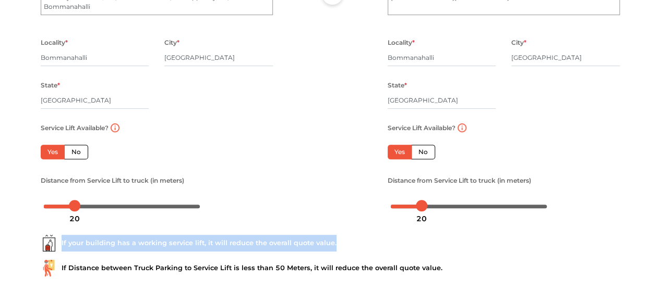
scroll to position [156, 0]
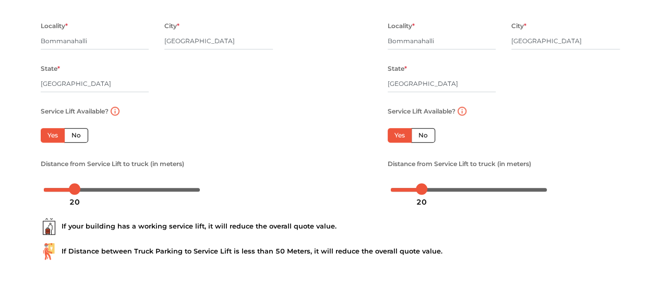
click at [216, 150] on div "Service Lift Available? Yes No Floor No. * 0 Distance from Service Lift to truc…" at bounding box center [157, 151] width 248 height 93
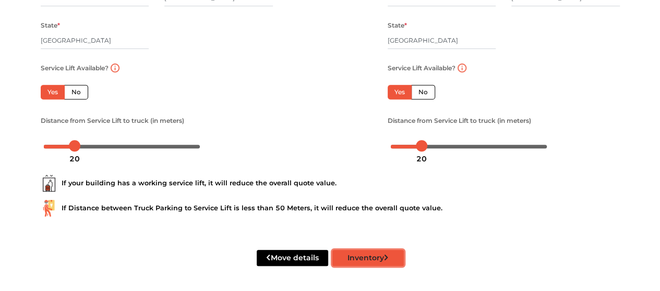
click at [375, 255] on button "Inventory" at bounding box center [367, 258] width 71 height 16
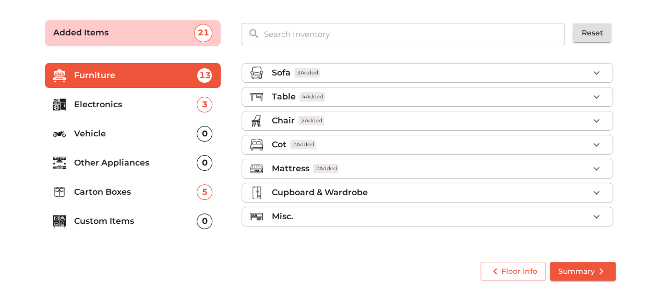
scroll to position [64, 0]
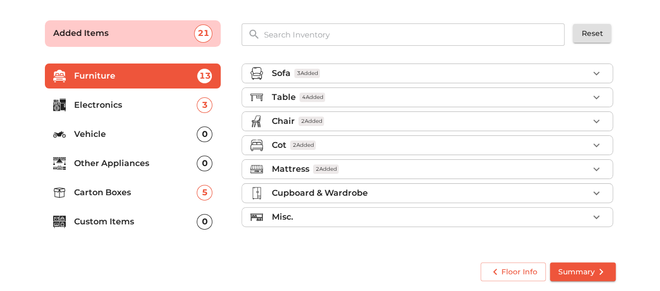
click at [589, 271] on span "Summary" at bounding box center [582, 272] width 49 height 13
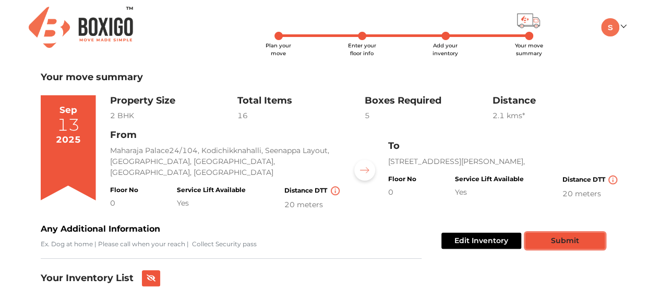
click at [560, 244] on button "Submit" at bounding box center [564, 241] width 79 height 16
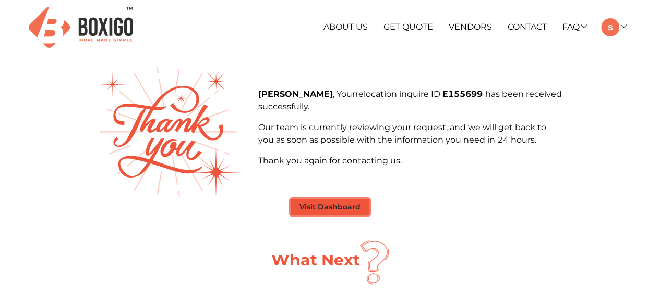
click at [335, 213] on button "Visit Dashboard" at bounding box center [329, 207] width 79 height 16
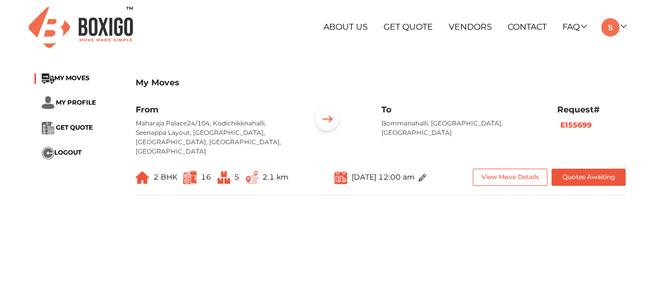
click at [426, 174] on img at bounding box center [422, 178] width 8 height 8
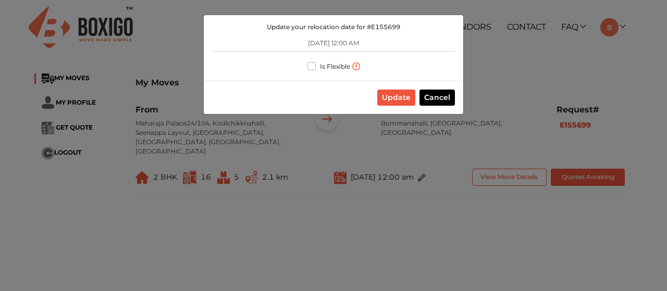
click at [356, 65] on img at bounding box center [356, 67] width 8 height 8
click at [335, 90] on div "Update Cancel" at bounding box center [334, 97] width 260 height 33
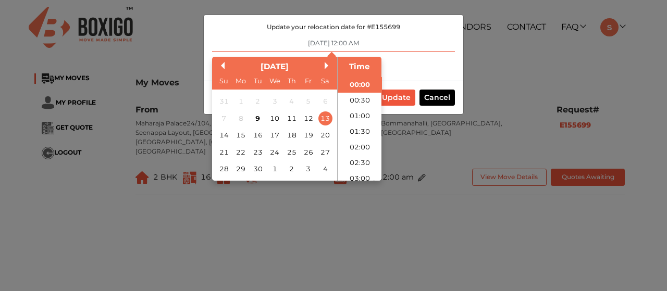
click at [340, 42] on input "[DATE] 12:00 AM" at bounding box center [333, 43] width 243 height 17
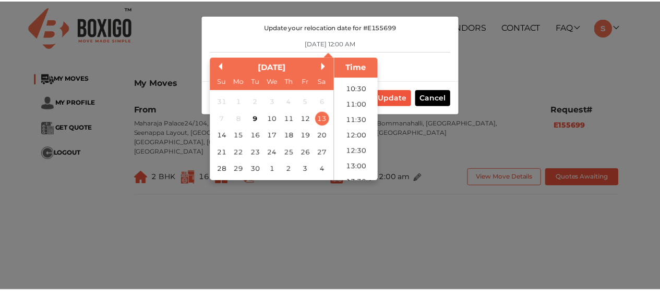
scroll to position [291, 0]
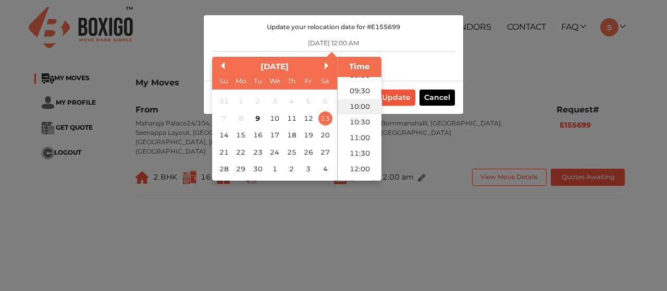
click at [359, 108] on li "10:00" at bounding box center [360, 107] width 44 height 16
type input "[DATE] 10:00 AM"
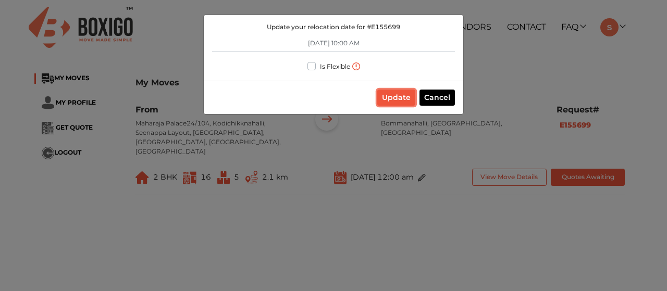
click at [393, 99] on button "Update" at bounding box center [396, 98] width 38 height 16
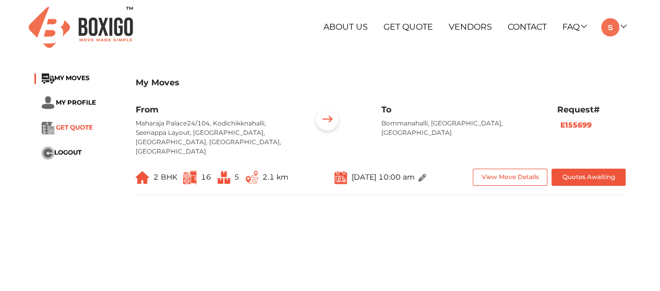
click at [74, 126] on span "GET QUOTE" at bounding box center [74, 128] width 37 height 8
